Goal: Find specific page/section: Find specific page/section

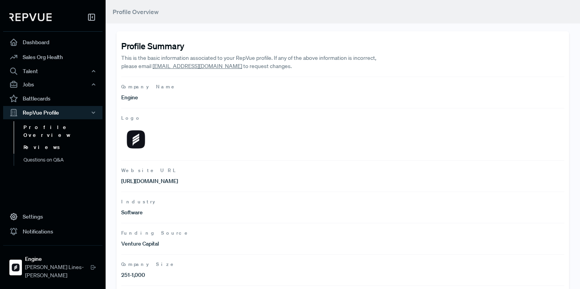
click at [36, 141] on link "Reviews" at bounding box center [63, 147] width 99 height 13
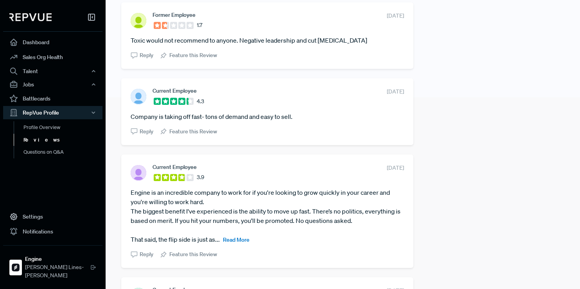
scroll to position [198, 0]
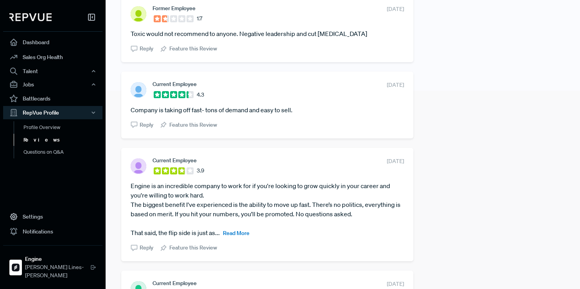
click at [228, 235] on span "Read More" at bounding box center [236, 233] width 27 height 7
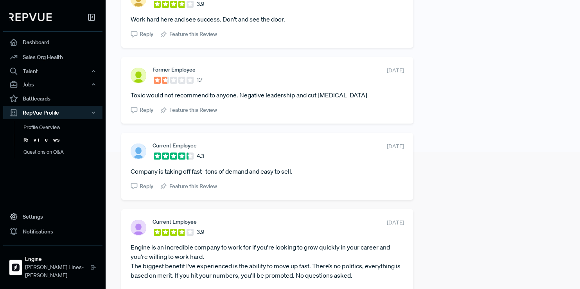
scroll to position [0, 0]
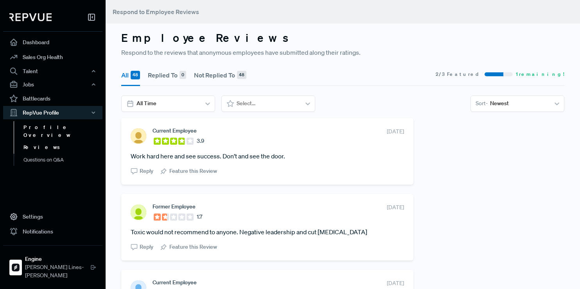
click at [54, 129] on link "Profile Overview" at bounding box center [63, 131] width 99 height 20
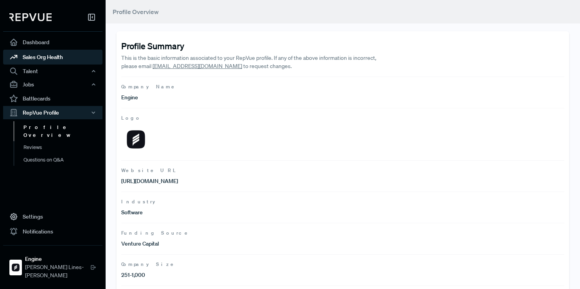
click at [69, 57] on link "Sales Org Health" at bounding box center [52, 57] width 99 height 15
